Goal: Information Seeking & Learning: Find specific page/section

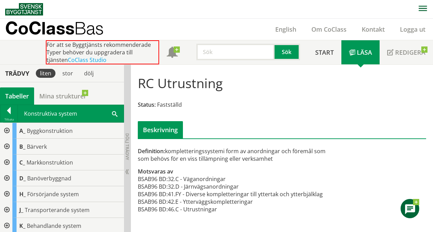
scroll to position [17, 0]
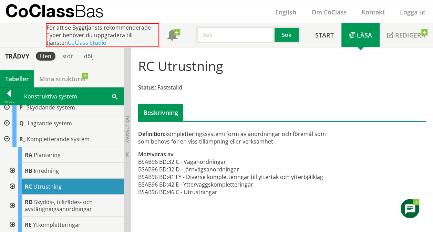
click at [4, 135] on div at bounding box center [6, 139] width 12 height 16
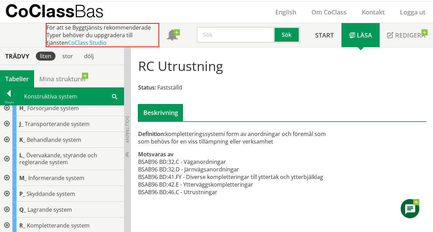
scroll to position [70, 0]
click at [9, 222] on div at bounding box center [6, 225] width 12 height 16
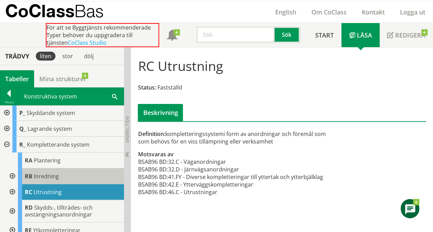
scroll to position [155, 0]
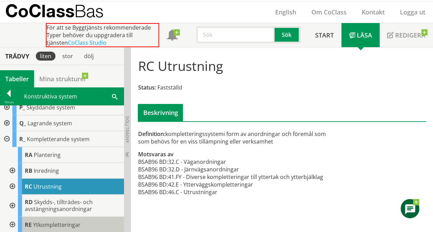
click at [34, 222] on span "Ytkompletteringar" at bounding box center [57, 225] width 48 height 8
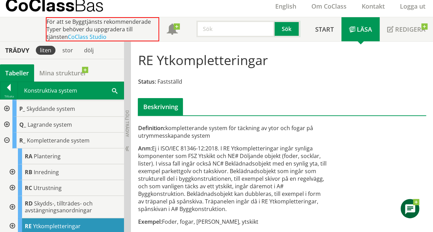
scroll to position [25, 0]
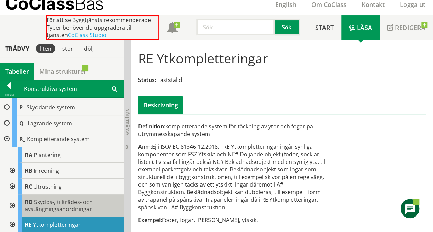
click at [51, 205] on span "Skydds-, tillträdes- och avstängningsanordningar" at bounding box center [59, 205] width 68 height 14
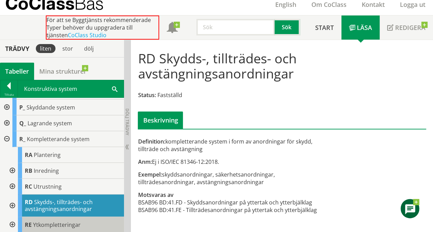
click at [30, 224] on span "RE" at bounding box center [28, 225] width 7 height 8
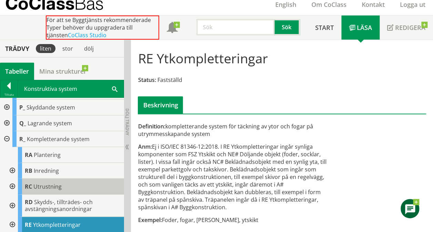
click at [49, 185] on span "Utrustning" at bounding box center [47, 187] width 28 height 8
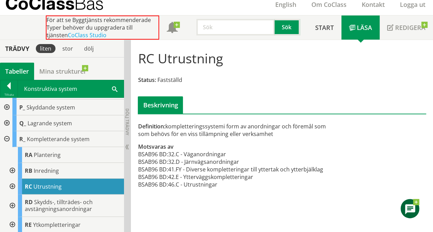
click at [247, 30] on input "text" at bounding box center [235, 27] width 78 height 17
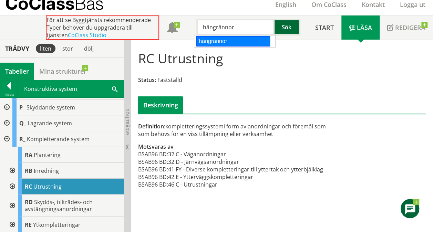
type input "hängrännor"
click at [281, 28] on button "Sök" at bounding box center [287, 27] width 25 height 17
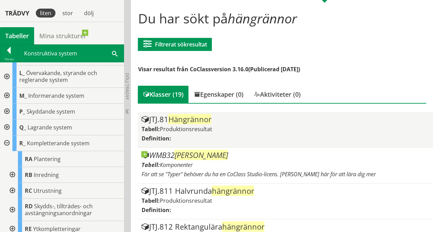
scroll to position [69, 0]
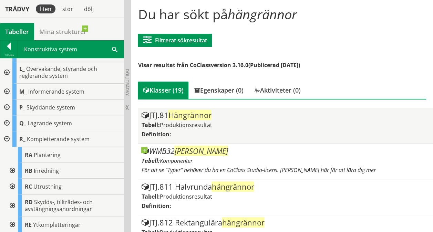
click at [211, 126] on span "Produktionsresultat" at bounding box center [185, 125] width 52 height 8
click at [203, 113] on span "Hängrännor" at bounding box center [189, 115] width 43 height 10
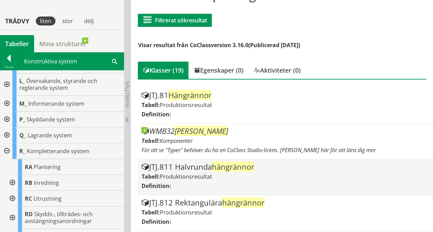
scroll to position [103, 0]
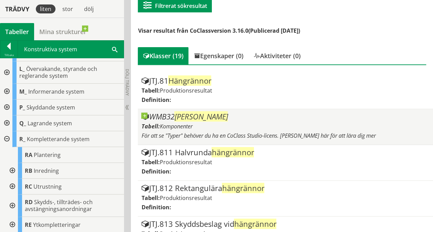
click at [189, 116] on span "[PERSON_NAME]" at bounding box center [200, 116] width 53 height 10
click at [141, 113] on div at bounding box center [141, 113] width 0 height 0
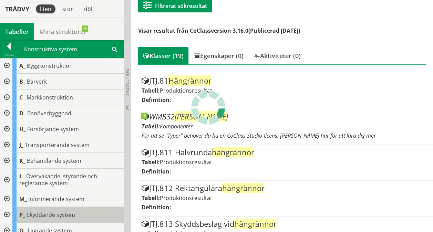
scroll to position [0, 0]
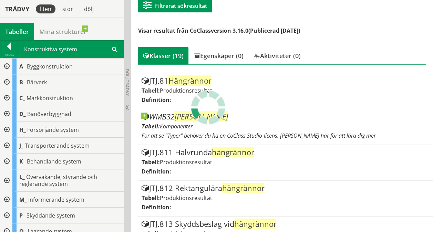
click at [6, 64] on div at bounding box center [6, 67] width 12 height 16
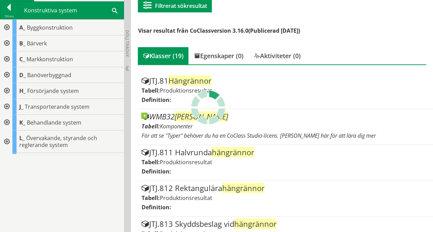
scroll to position [25, 0]
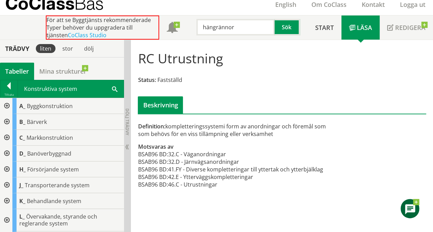
click at [7, 104] on div at bounding box center [6, 106] width 12 height 16
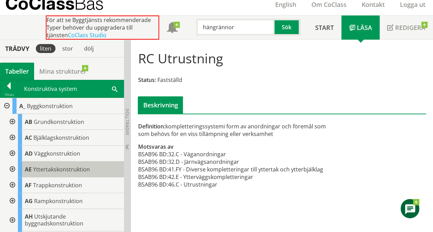
click at [29, 169] on span "AE" at bounding box center [28, 170] width 7 height 8
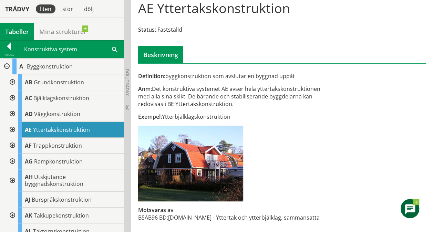
click at [8, 65] on div at bounding box center [6, 67] width 12 height 16
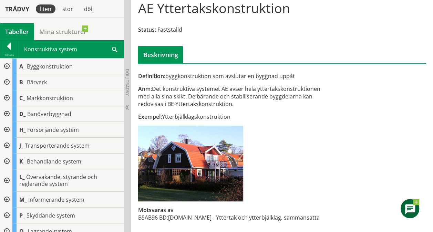
click at [7, 79] on div at bounding box center [6, 82] width 12 height 16
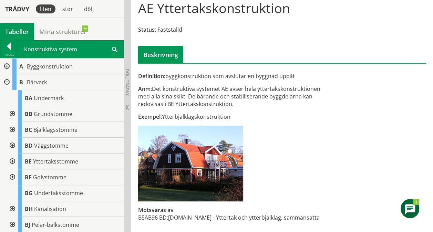
click at [6, 64] on div at bounding box center [6, 67] width 12 height 16
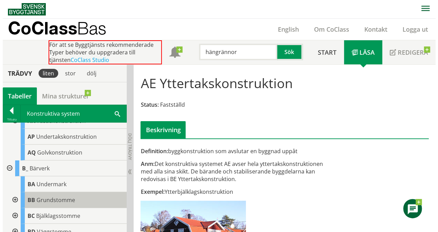
scroll to position [241, 0]
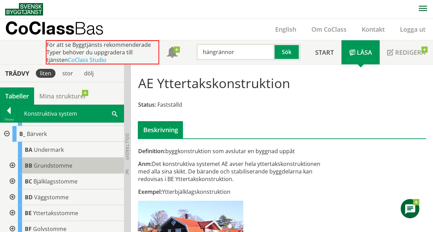
click at [70, 166] on span "Grundstomme" at bounding box center [53, 166] width 39 height 8
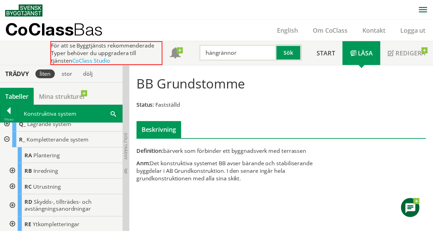
scroll to position [623, 0]
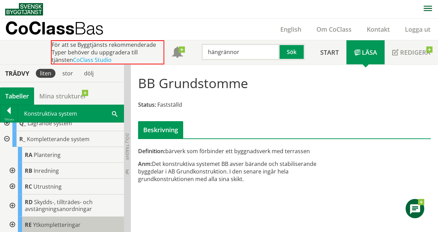
click at [36, 221] on span "Ytkompletteringar" at bounding box center [57, 225] width 48 height 8
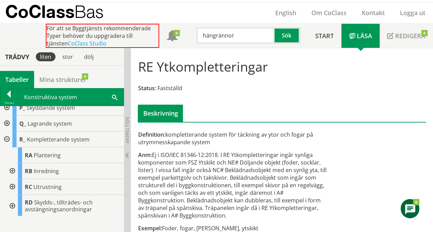
scroll to position [25, 0]
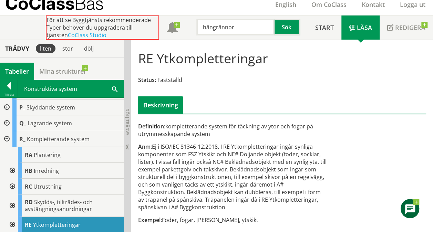
click at [12, 222] on div at bounding box center [12, 225] width 12 height 16
